Goal: Navigation & Orientation: Understand site structure

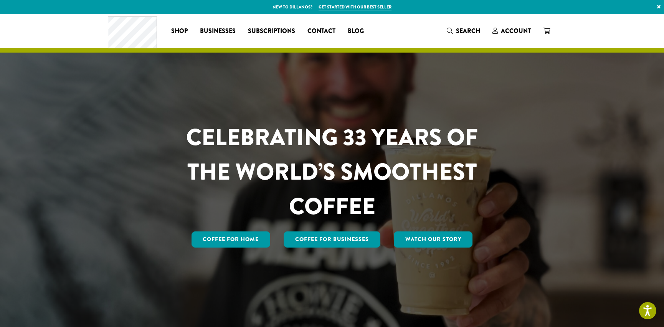
click at [558, 190] on div "CELEBRATING 33 YEARS OF THE WORLD’S SMOOTHEST COFFEE Coffee for Home Coffee For…" at bounding box center [332, 171] width 460 height 315
click at [434, 240] on link "Watch Our Story" at bounding box center [433, 239] width 79 height 16
click at [223, 29] on span "Businesses" at bounding box center [218, 31] width 36 height 10
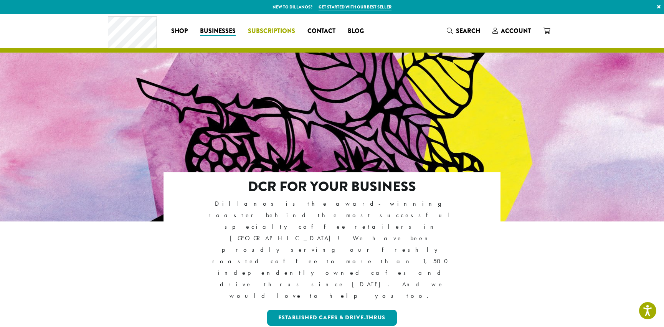
click at [260, 33] on span "Subscriptions" at bounding box center [271, 31] width 47 height 10
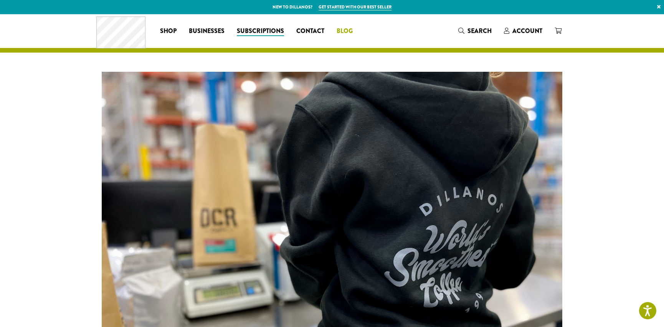
click at [346, 30] on span "Blog" at bounding box center [344, 31] width 16 height 10
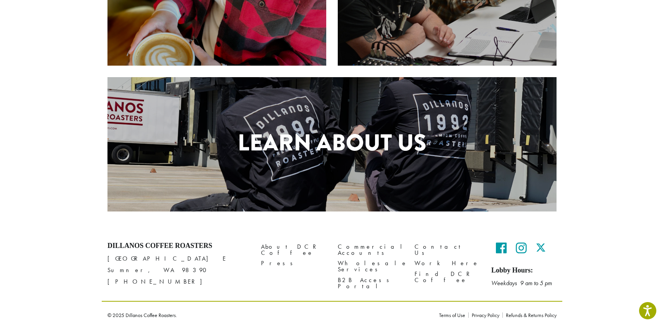
scroll to position [305, 0]
